Goal: Navigation & Orientation: Find specific page/section

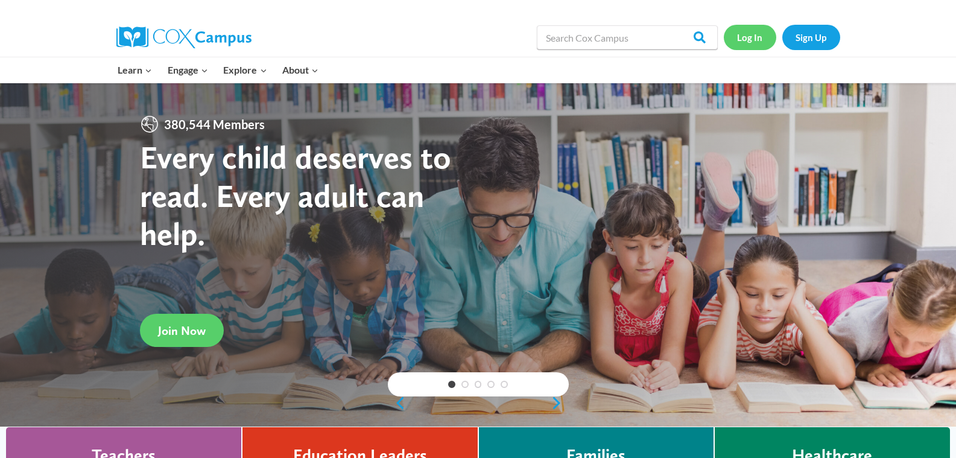
click at [757, 36] on link "Log In" at bounding box center [749, 37] width 52 height 25
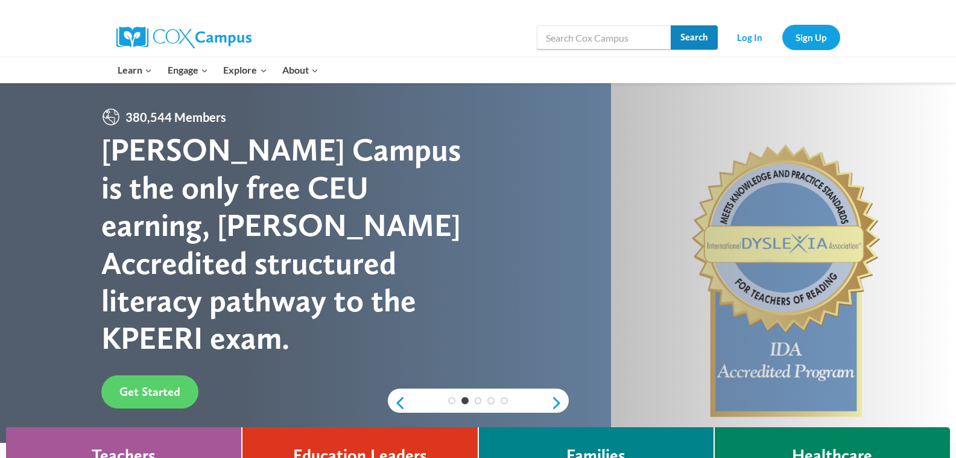
click at [699, 31] on input "Search" at bounding box center [693, 37] width 47 height 24
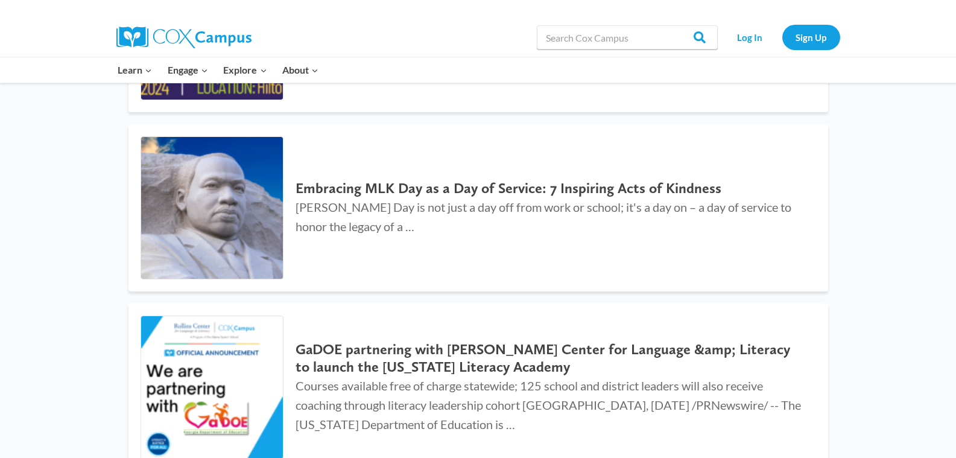
scroll to position [1417, 0]
